Goal: Task Accomplishment & Management: Manage account settings

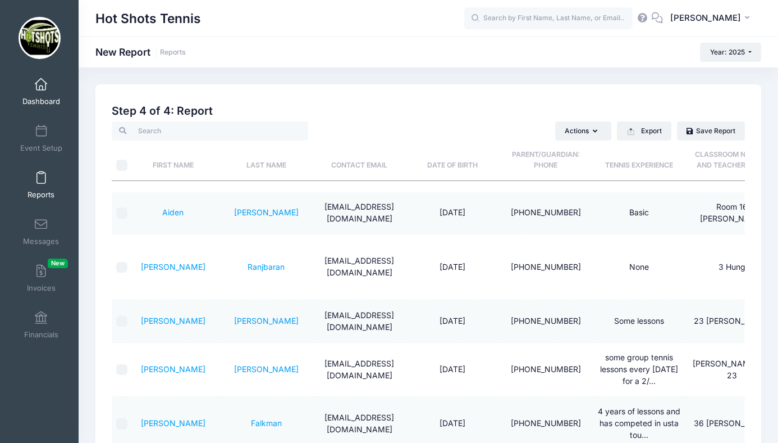
click at [41, 88] on span at bounding box center [41, 85] width 0 height 12
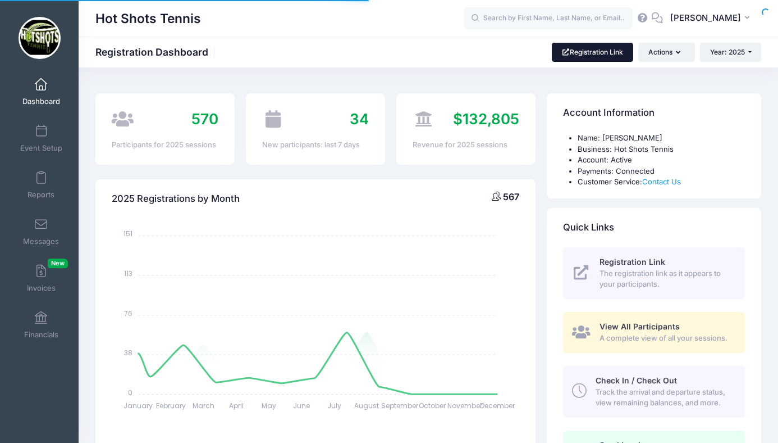
select select
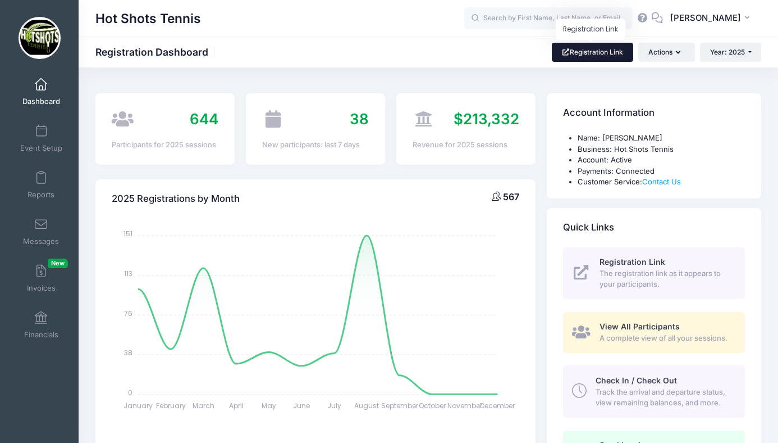
click at [592, 52] on link "Registration Link" at bounding box center [592, 52] width 81 height 19
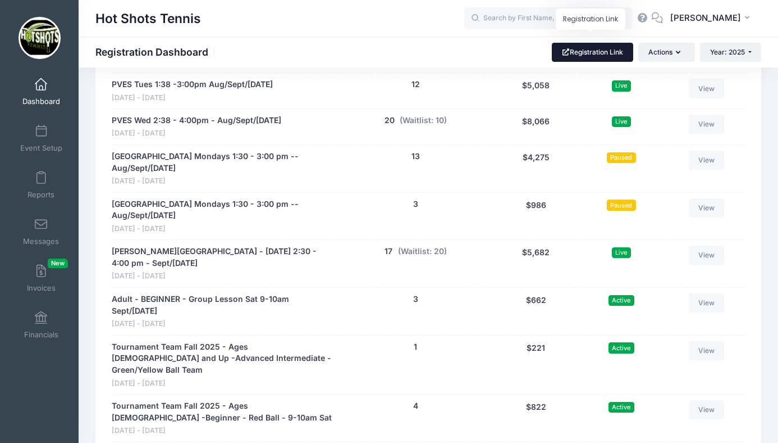
scroll to position [2424, 0]
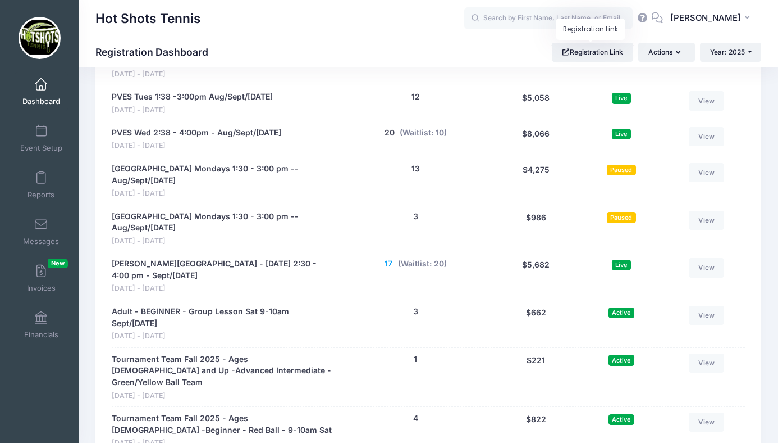
click at [388, 258] on button "17" at bounding box center [389, 264] width 8 height 12
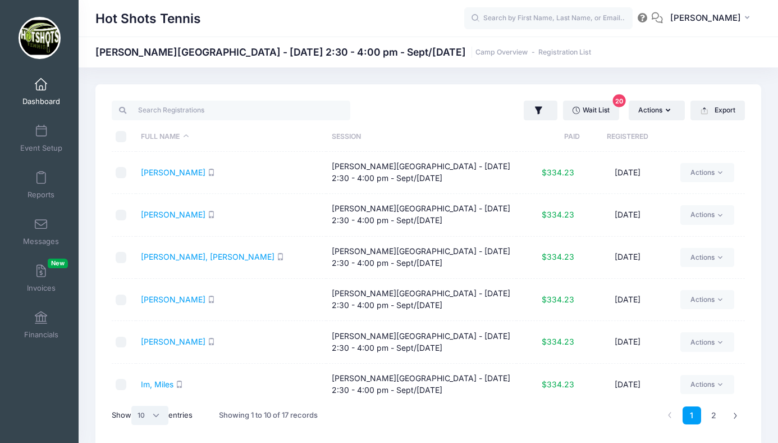
click at [157, 414] on select "All 10 25 50" at bounding box center [149, 414] width 37 height 19
select select "25"
click at [133, 405] on select "All 10 25 50" at bounding box center [149, 414] width 37 height 19
click at [587, 113] on link "Wait List 20" at bounding box center [591, 110] width 56 height 19
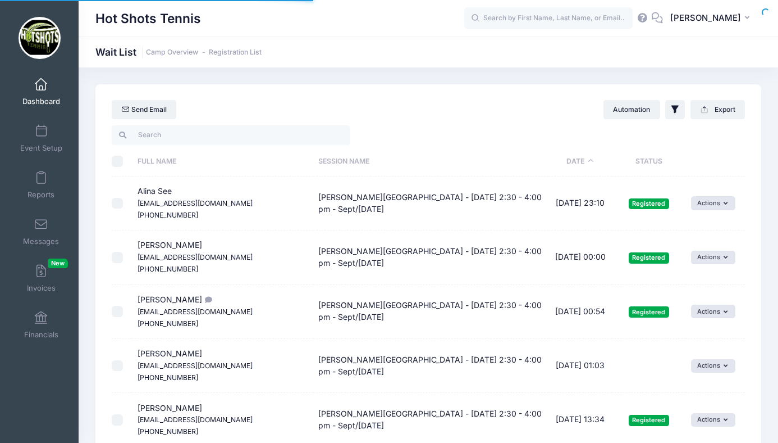
select select "50"
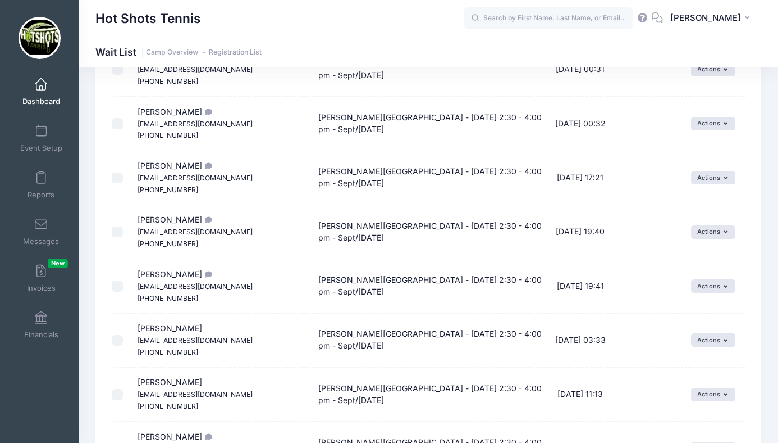
scroll to position [1054, 0]
click at [704, 286] on button "Actions" at bounding box center [713, 285] width 44 height 13
click at [700, 308] on link "Invite" at bounding box center [704, 310] width 49 height 21
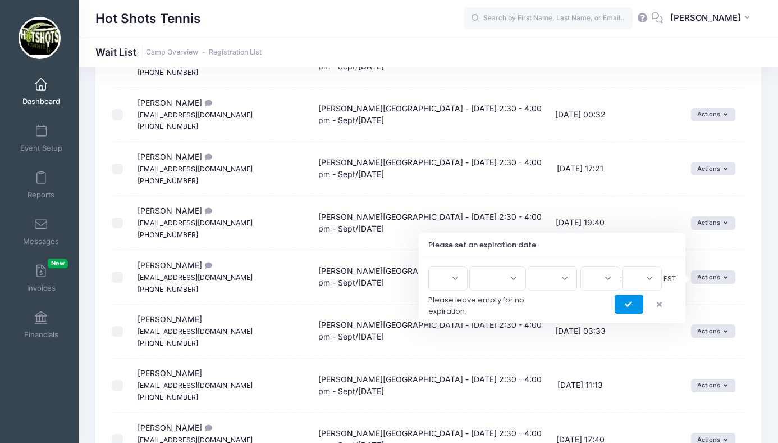
click at [625, 304] on icon "submit" at bounding box center [629, 304] width 9 height 0
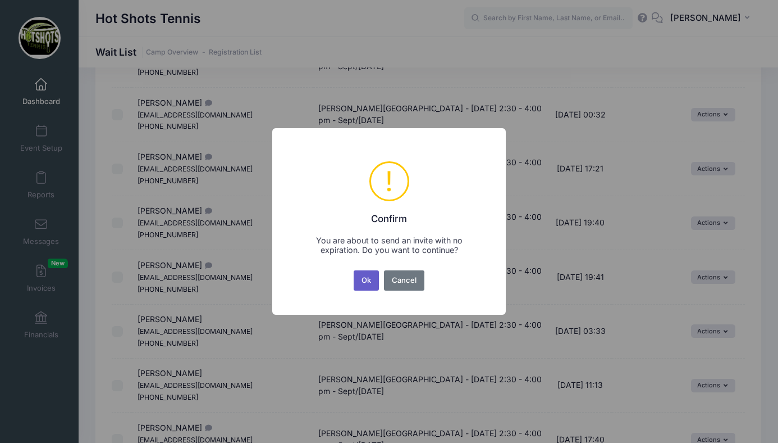
click at [364, 276] on button "Ok" at bounding box center [367, 280] width 26 height 20
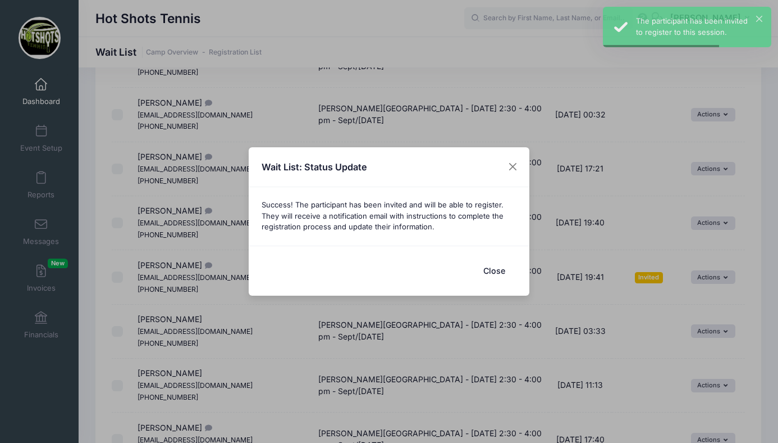
click at [490, 266] on button "Close" at bounding box center [494, 270] width 45 height 24
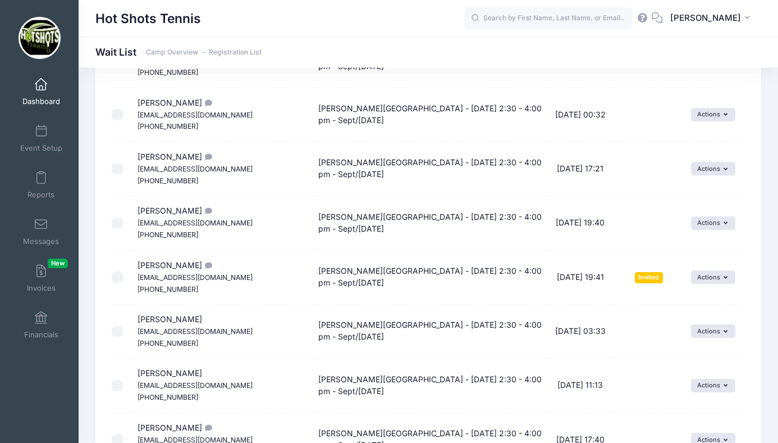
click at [41, 88] on span at bounding box center [41, 85] width 0 height 12
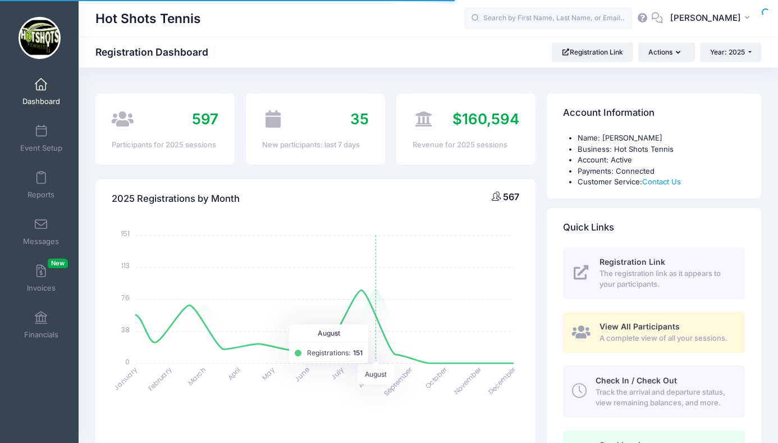
select select
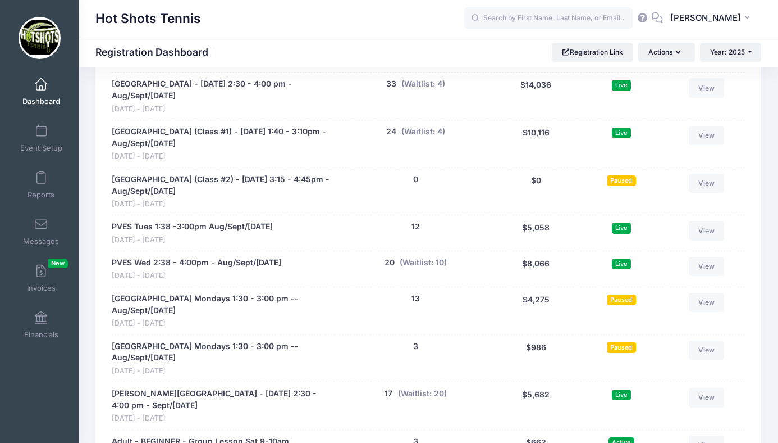
scroll to position [2294, 0]
click at [49, 133] on link "Event Setup" at bounding box center [41, 138] width 53 height 39
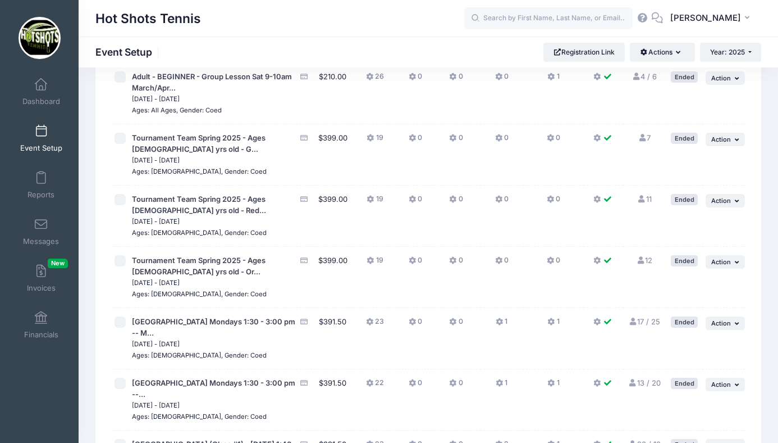
scroll to position [1259, 0]
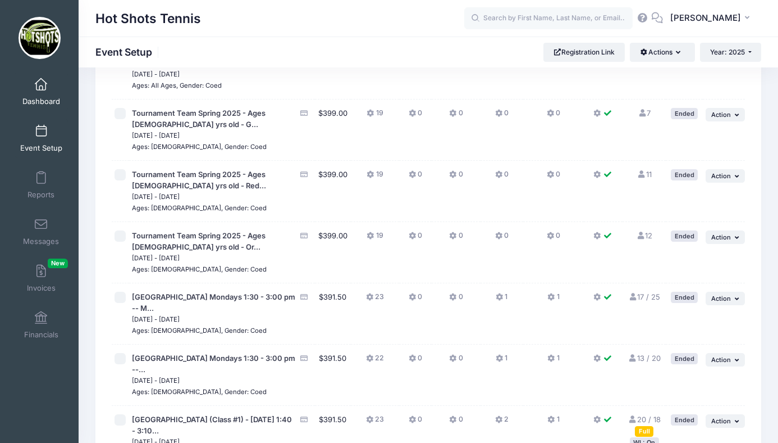
click at [44, 91] on link "Dashboard" at bounding box center [41, 91] width 53 height 39
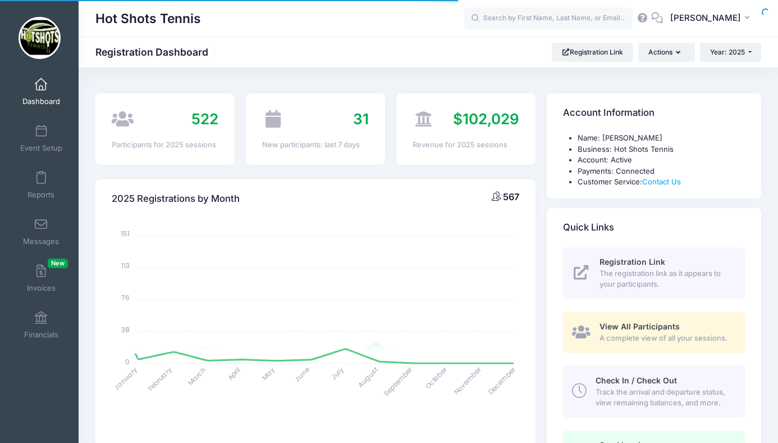
select select
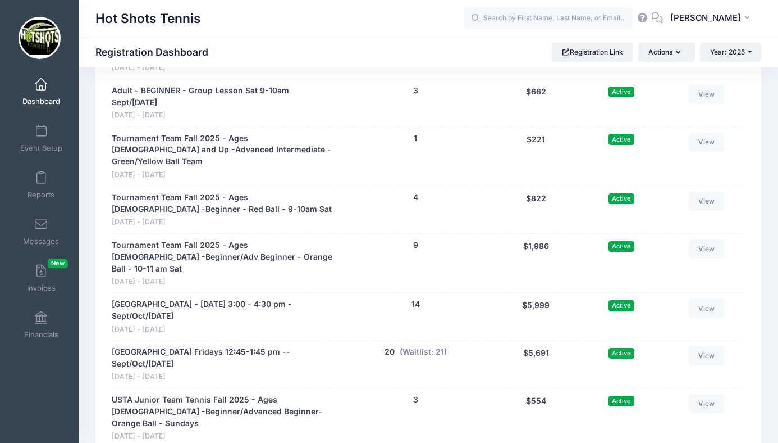
scroll to position [2634, 0]
